Goal: Transaction & Acquisition: Subscribe to service/newsletter

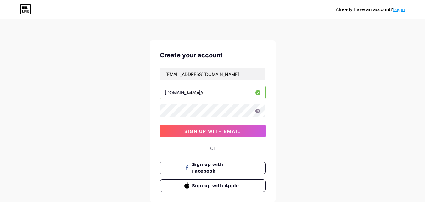
type input "mtfxgroup"
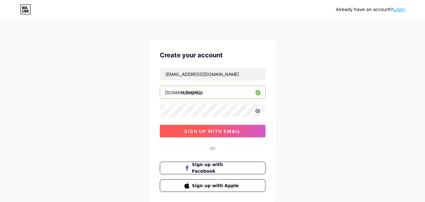
click at [214, 134] on button "sign up with email" at bounding box center [213, 131] width 106 height 13
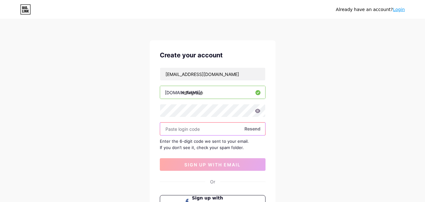
paste input "299443"
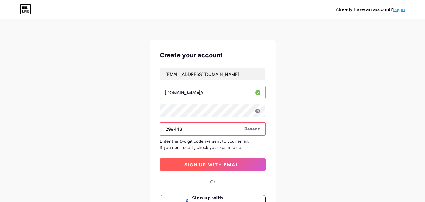
type input "299443"
click at [214, 163] on span "sign up with email" at bounding box center [213, 164] width 56 height 5
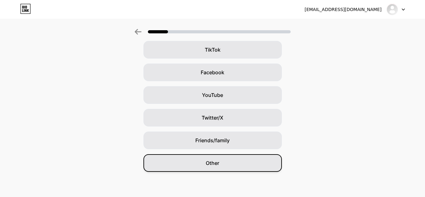
scroll to position [43, 0]
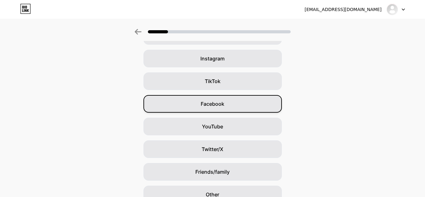
click at [218, 103] on span "Facebook" at bounding box center [213, 104] width 24 height 8
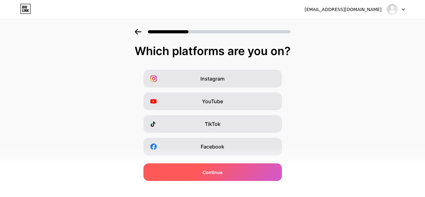
click at [240, 176] on div "Continue" at bounding box center [213, 172] width 139 height 18
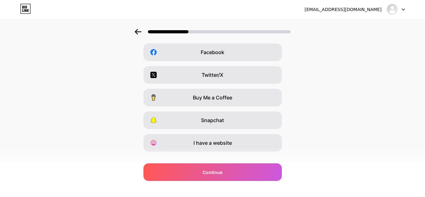
scroll to position [106, 0]
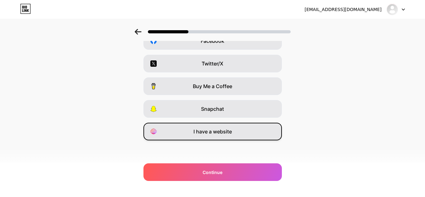
click at [219, 132] on span "I have a website" at bounding box center [213, 132] width 38 height 8
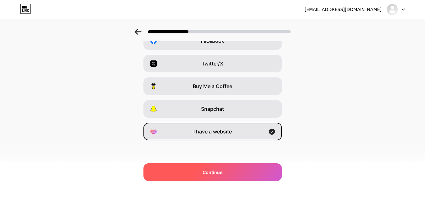
click at [236, 170] on div "Continue" at bounding box center [213, 172] width 139 height 18
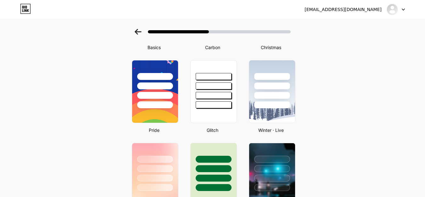
scroll to position [157, 0]
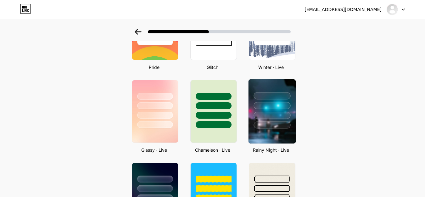
click at [283, 123] on div at bounding box center [272, 125] width 37 height 7
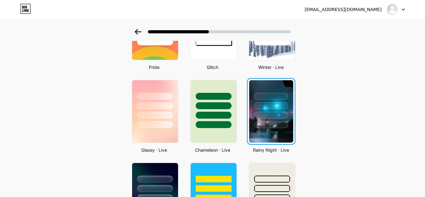
scroll to position [0, 0]
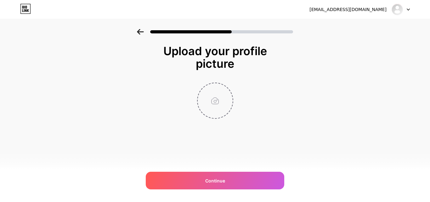
click at [215, 104] on input "file" at bounding box center [215, 100] width 35 height 35
type input "C:\fakepath\MTFX-Logo.png"
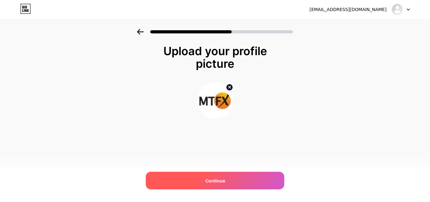
click at [229, 179] on div "Continue" at bounding box center [215, 181] width 139 height 18
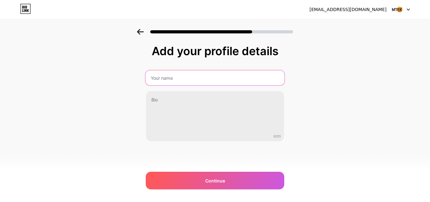
click at [174, 74] on input "text" at bounding box center [214, 77] width 139 height 15
type input "MTFX Group"
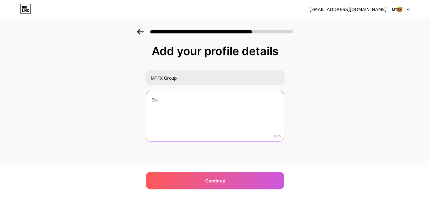
click at [191, 101] on textarea at bounding box center [215, 116] width 138 height 51
paste textarea "MTFX makes cross-border transfers simple and cost-effective. With access to 190…"
type textarea "MTFX makes cross-border transfers simple and cost-effective. With access to 190…"
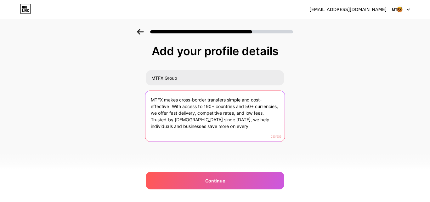
drag, startPoint x: 222, startPoint y: 128, endPoint x: 123, endPoint y: 92, distance: 105.0
click at [123, 92] on div "Add your profile details MTFX Group MTFX makes cross-border transfers simple an…" at bounding box center [215, 101] width 430 height 144
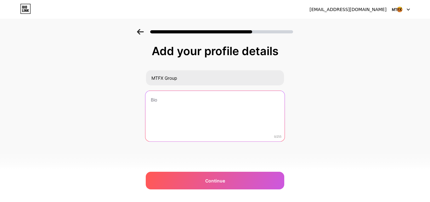
paste textarea "MTFX makes cross-border transfers simple and cost-effective. Serving 190+ count…"
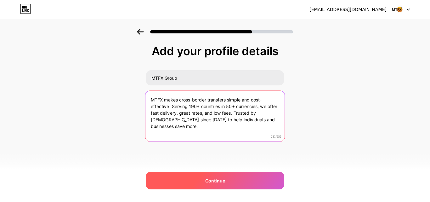
type textarea "MTFX makes cross-border transfers simple and cost-effective. Serving 190+ count…"
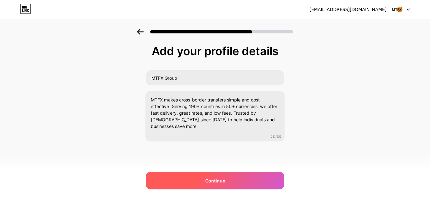
click at [236, 182] on div "Continue" at bounding box center [215, 181] width 139 height 18
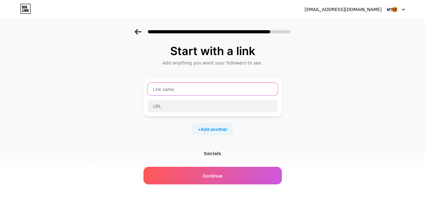
click at [178, 89] on input "text" at bounding box center [213, 89] width 130 height 13
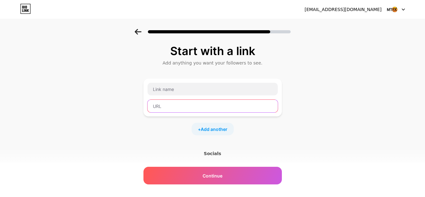
click at [179, 103] on input "text" at bounding box center [213, 106] width 130 height 13
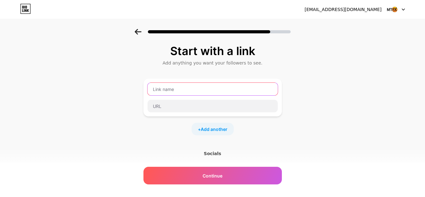
click at [180, 90] on input "text" at bounding box center [213, 89] width 130 height 13
type input "MTFX"
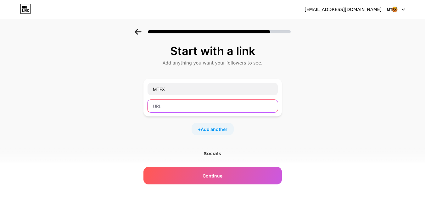
click at [187, 106] on input "text" at bounding box center [213, 106] width 130 height 13
paste input "https://www.mtfxgroup.com/"
type input "https://www.mtfxgroup.com/"
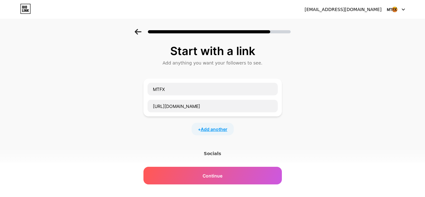
click at [213, 127] on span "Add another" at bounding box center [214, 129] width 27 height 7
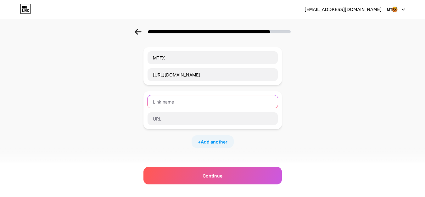
click at [177, 106] on input "text" at bounding box center [213, 101] width 130 height 13
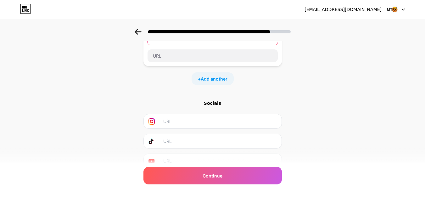
scroll to position [123, 0]
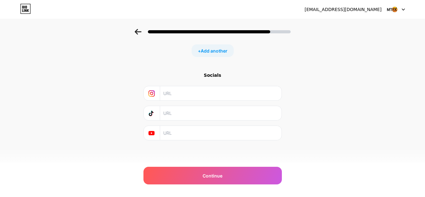
click at [186, 135] on input "text" at bounding box center [220, 133] width 114 height 14
click at [186, 102] on div "Socials" at bounding box center [213, 106] width 139 height 68
click at [190, 89] on input "text" at bounding box center [220, 93] width 114 height 14
click at [193, 117] on input "text" at bounding box center [220, 113] width 114 height 14
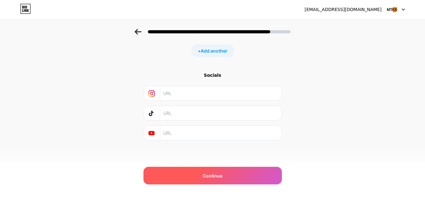
click at [223, 174] on span "Continue" at bounding box center [213, 176] width 20 height 7
click at [230, 180] on div "Continue" at bounding box center [213, 176] width 139 height 18
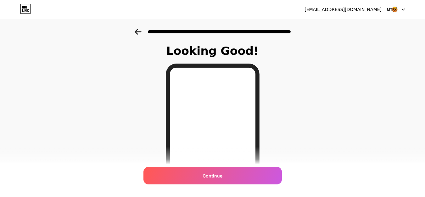
scroll to position [94, 0]
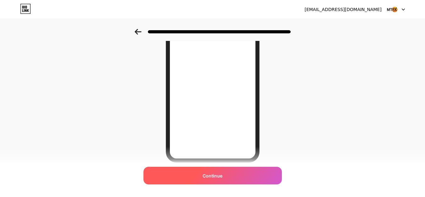
click at [226, 179] on div "Continue" at bounding box center [213, 176] width 139 height 18
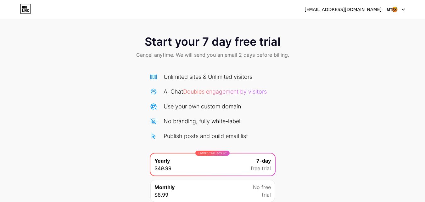
scroll to position [52, 0]
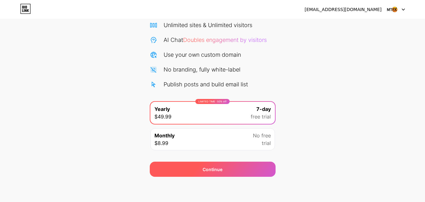
click at [229, 166] on div "Continue" at bounding box center [213, 169] width 126 height 15
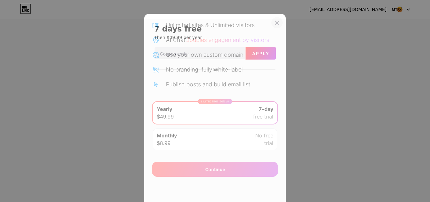
click at [276, 21] on icon at bounding box center [277, 22] width 3 height 3
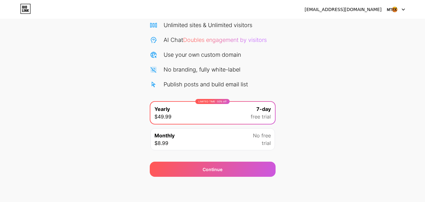
scroll to position [20, 0]
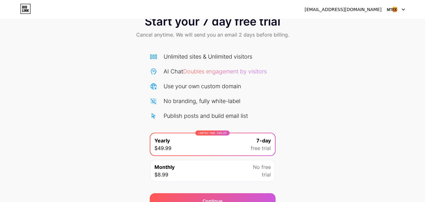
click at [404, 9] on icon at bounding box center [403, 10] width 3 height 2
click at [370, 10] on div "[EMAIL_ADDRESS][DOMAIN_NAME]" at bounding box center [343, 9] width 77 height 7
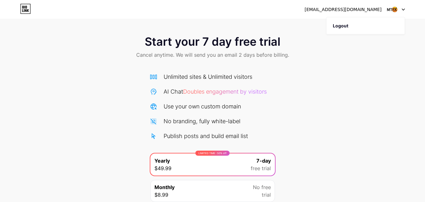
click at [371, 9] on div "[EMAIL_ADDRESS][DOMAIN_NAME]" at bounding box center [343, 9] width 77 height 7
click at [344, 13] on div "[EMAIL_ADDRESS][DOMAIN_NAME]" at bounding box center [355, 9] width 100 height 11
click at [311, 59] on div "Start your 7 day free trial Cancel anytime. We will send you an email 2 days be…" at bounding box center [212, 47] width 425 height 37
click at [227, 44] on span "Start your 7 day free trial" at bounding box center [213, 41] width 136 height 13
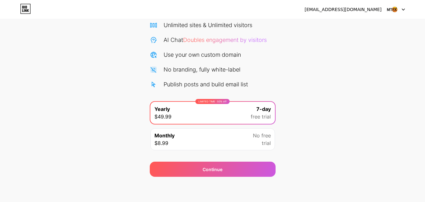
click at [225, 118] on div "LIMITED TIME : 50% off Yearly $49.99 7-day free trial" at bounding box center [213, 113] width 125 height 22
drag, startPoint x: 153, startPoint y: 93, endPoint x: 187, endPoint y: 85, distance: 35.1
click at [155, 92] on div "Unlimited sites & Unlimited visitors AI Chat Doubles engagement by visitors Use…" at bounding box center [213, 87] width 126 height 133
click at [189, 85] on div "Publish posts and build email list" at bounding box center [206, 84] width 84 height 9
click at [162, 77] on div "Unlimited sites & Unlimited visitors AI Chat Doubles engagement by visitors Use…" at bounding box center [213, 55] width 126 height 68
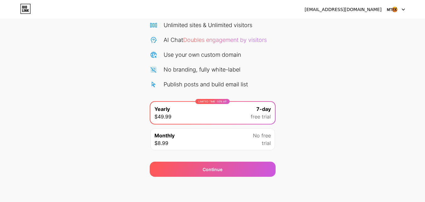
click at [157, 72] on icon at bounding box center [154, 70] width 8 height 8
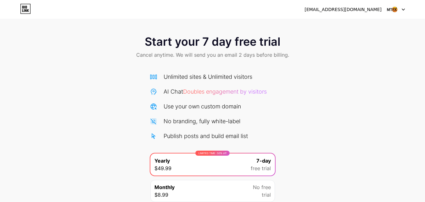
click at [206, 47] on span "Start your 7 day free trial" at bounding box center [213, 41] width 136 height 13
click at [27, 9] on icon at bounding box center [28, 10] width 2 height 3
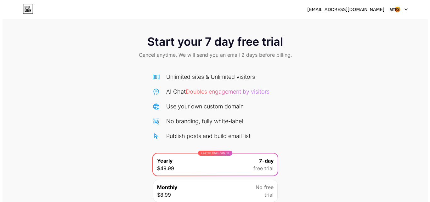
scroll to position [52, 0]
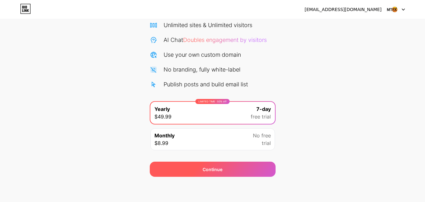
click at [256, 167] on div "Continue" at bounding box center [213, 169] width 126 height 15
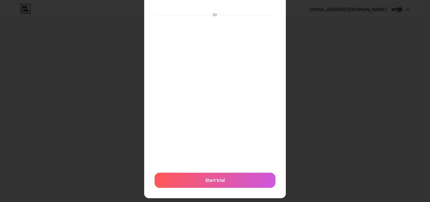
scroll to position [80, 0]
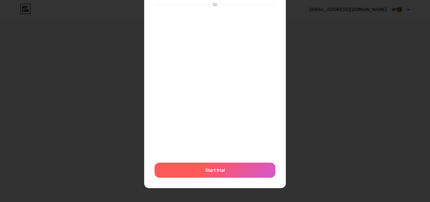
click at [228, 177] on div "Start trial" at bounding box center [215, 170] width 121 height 15
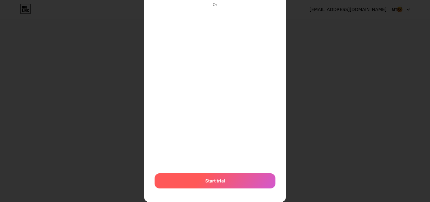
scroll to position [0, 0]
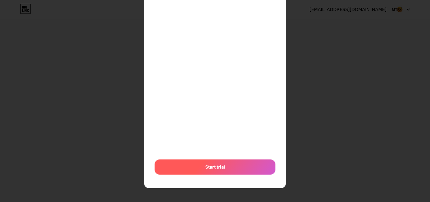
click at [225, 173] on div "Start trial" at bounding box center [215, 166] width 121 height 15
click at [223, 172] on div "Start trial" at bounding box center [215, 166] width 121 height 15
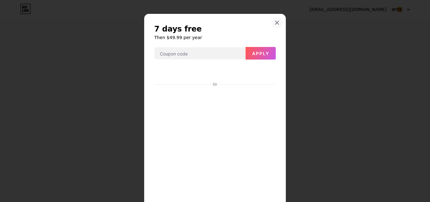
click at [275, 21] on icon at bounding box center [277, 22] width 5 height 5
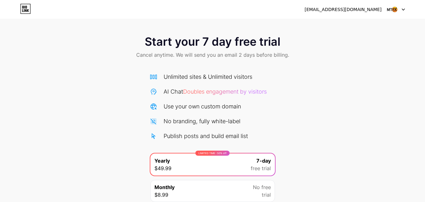
click at [383, 8] on div "[EMAIL_ADDRESS][DOMAIN_NAME]" at bounding box center [355, 9] width 100 height 11
click at [397, 12] on img at bounding box center [393, 9] width 12 height 12
click at [404, 11] on div at bounding box center [396, 9] width 18 height 11
click at [324, 11] on div "andrewloiun@gmail.com Logout" at bounding box center [212, 9] width 425 height 11
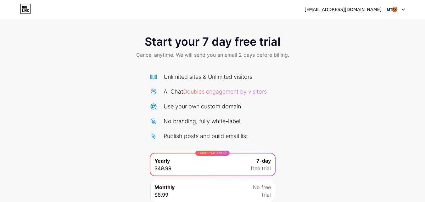
click at [349, 10] on div "[EMAIL_ADDRESS][DOMAIN_NAME]" at bounding box center [343, 9] width 77 height 7
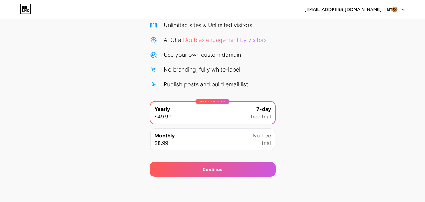
click at [203, 83] on div "Publish posts and build email list" at bounding box center [206, 84] width 84 height 9
drag, startPoint x: 184, startPoint y: 66, endPoint x: 197, endPoint y: 66, distance: 12.3
click at [185, 66] on div "No branding, fully white-label" at bounding box center [202, 69] width 77 height 9
click at [216, 71] on div "No branding, fully white-label" at bounding box center [202, 69] width 77 height 9
click at [221, 45] on div "Unlimited sites & Unlimited visitors AI Chat Doubles engagement by visitors Use…" at bounding box center [213, 55] width 126 height 68
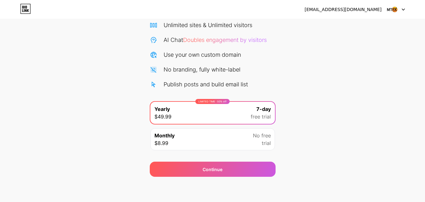
scroll to position [0, 0]
